Goal: Find specific page/section: Find specific page/section

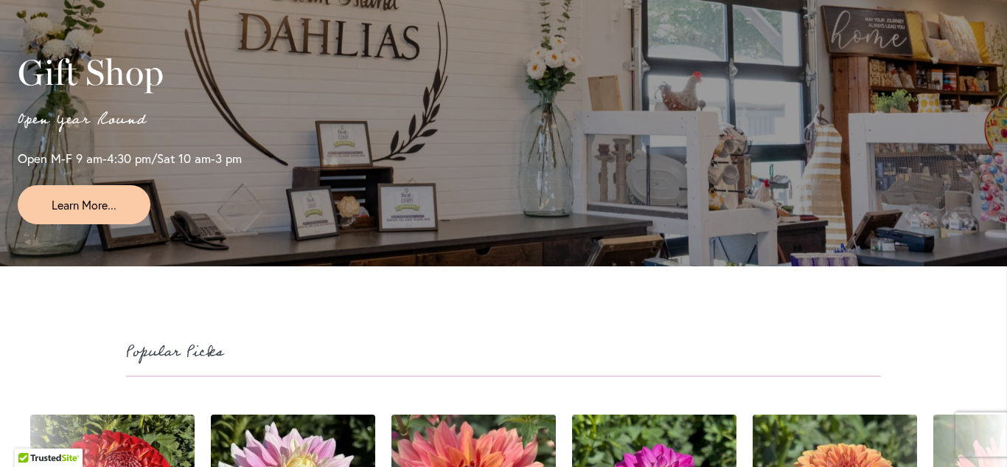
scroll to position [3612, 0]
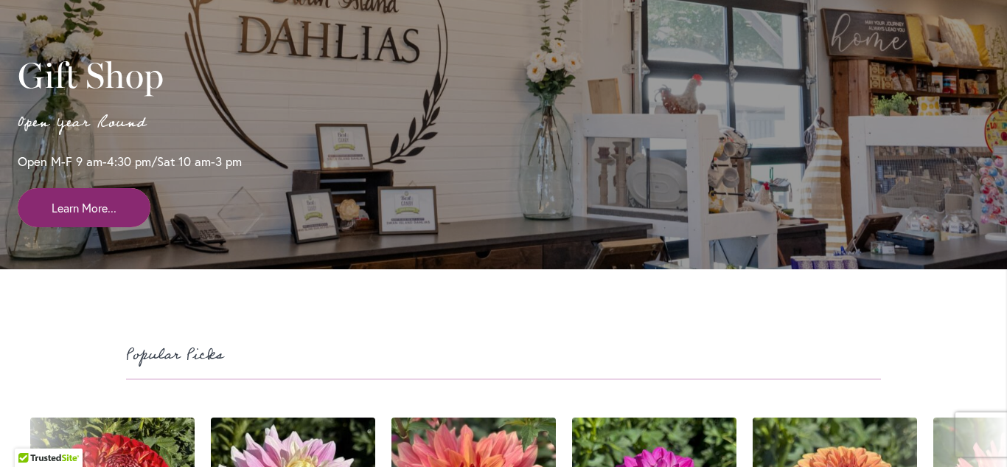
click at [64, 216] on span "Learn More..." at bounding box center [84, 207] width 65 height 17
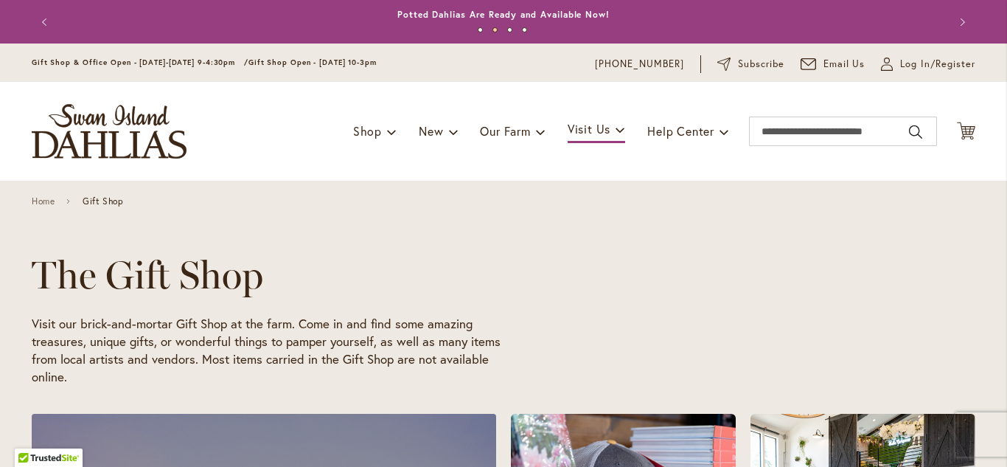
scroll to position [0, 666]
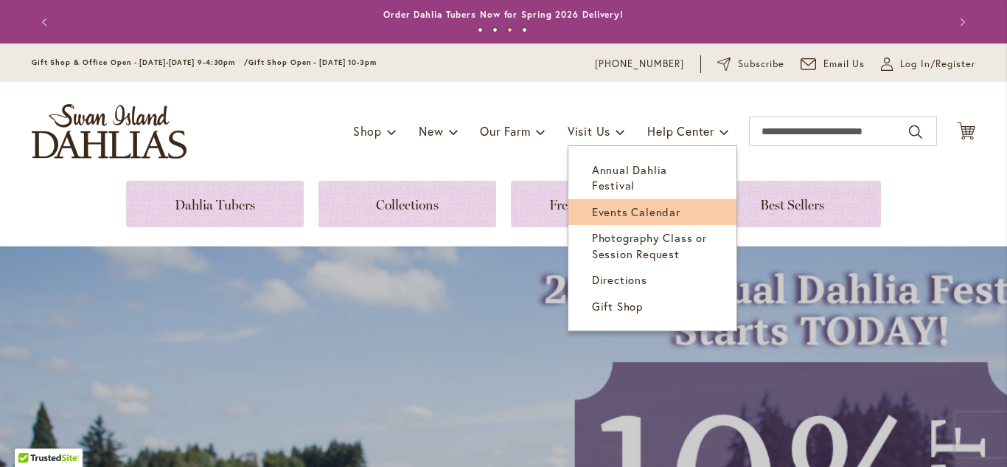
click at [593, 204] on span "Events Calendar" at bounding box center [636, 211] width 88 height 15
